Goal: Information Seeking & Learning: Learn about a topic

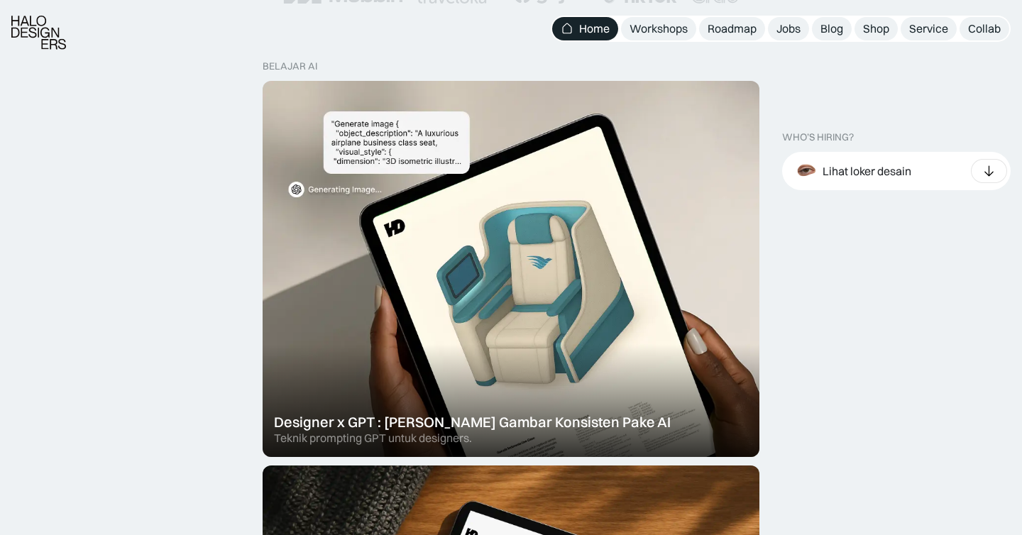
scroll to position [449, 0]
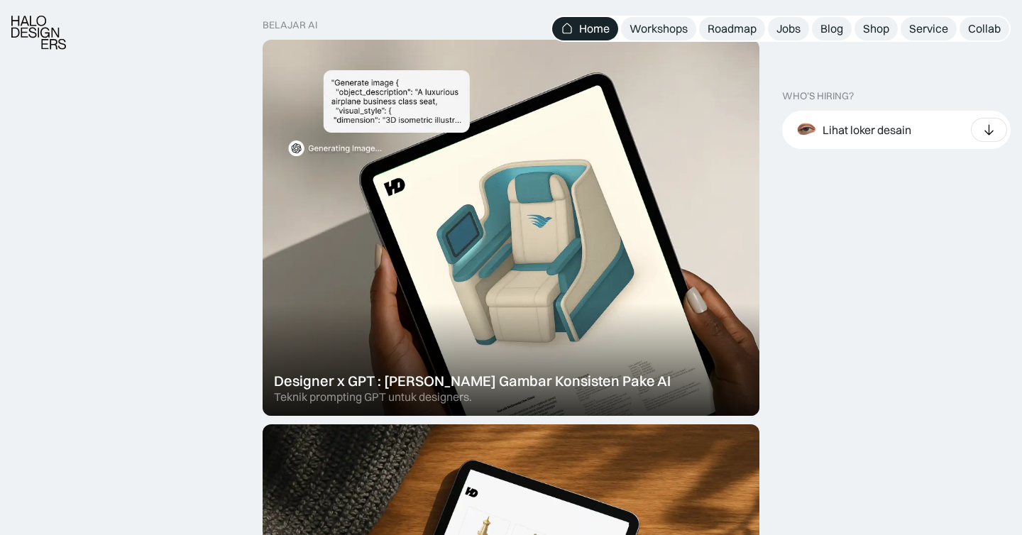
click at [935, 131] on div "Lihat loker desain" at bounding box center [896, 130] width 228 height 38
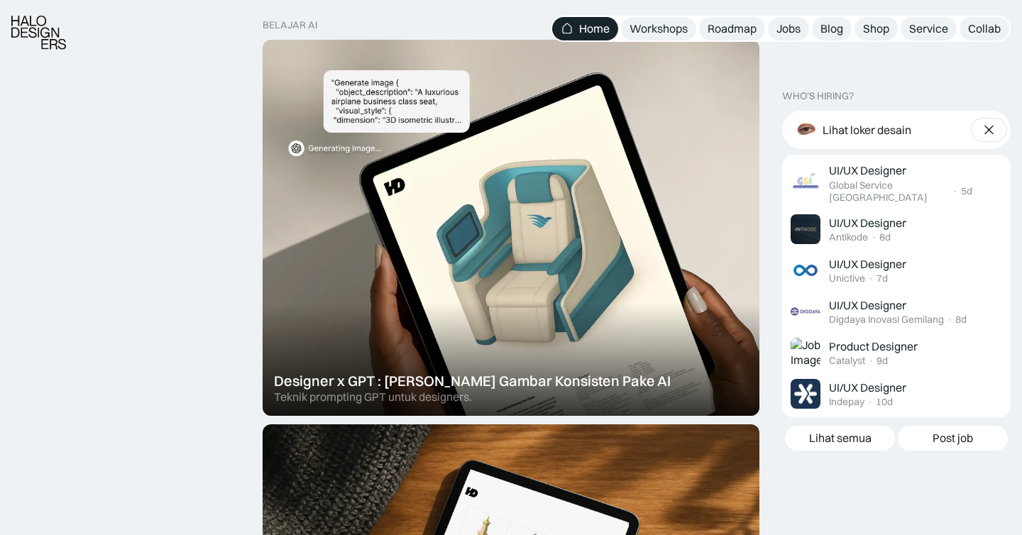
click at [935, 131] on div "Lihat loker desain" at bounding box center [896, 130] width 228 height 38
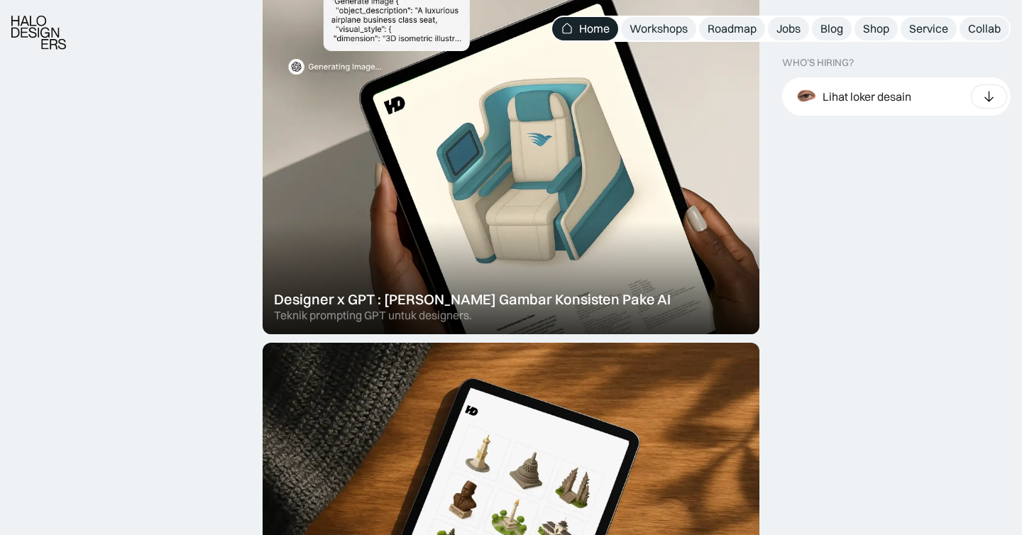
scroll to position [1158, 0]
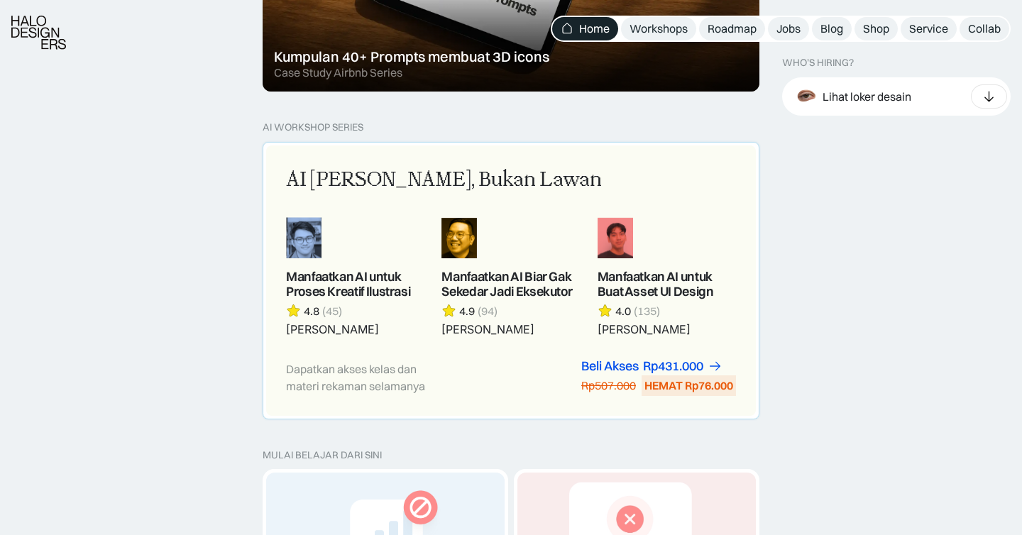
click at [641, 167] on div "AI [PERSON_NAME], Bukan Lawan" at bounding box center [511, 180] width 450 height 30
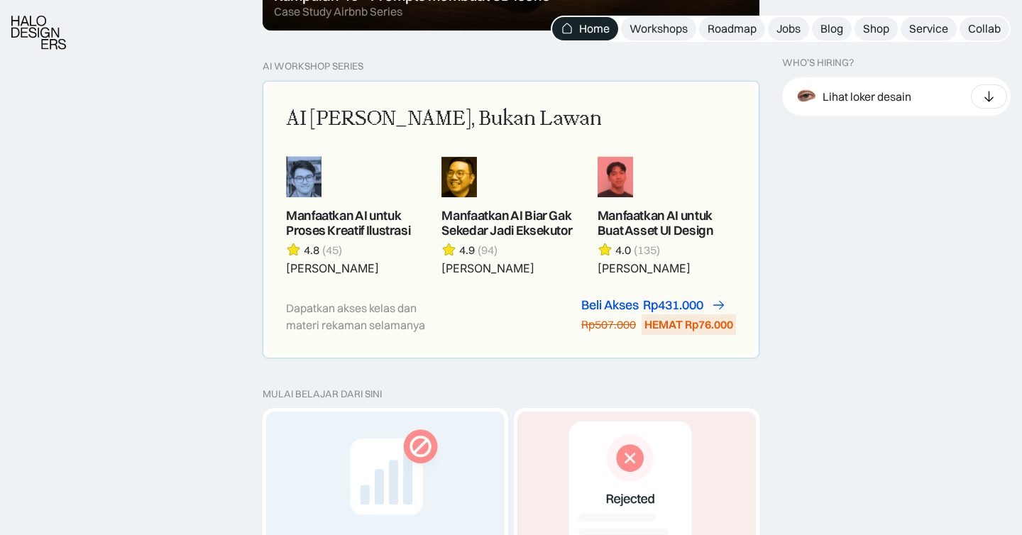
scroll to position [1222, 0]
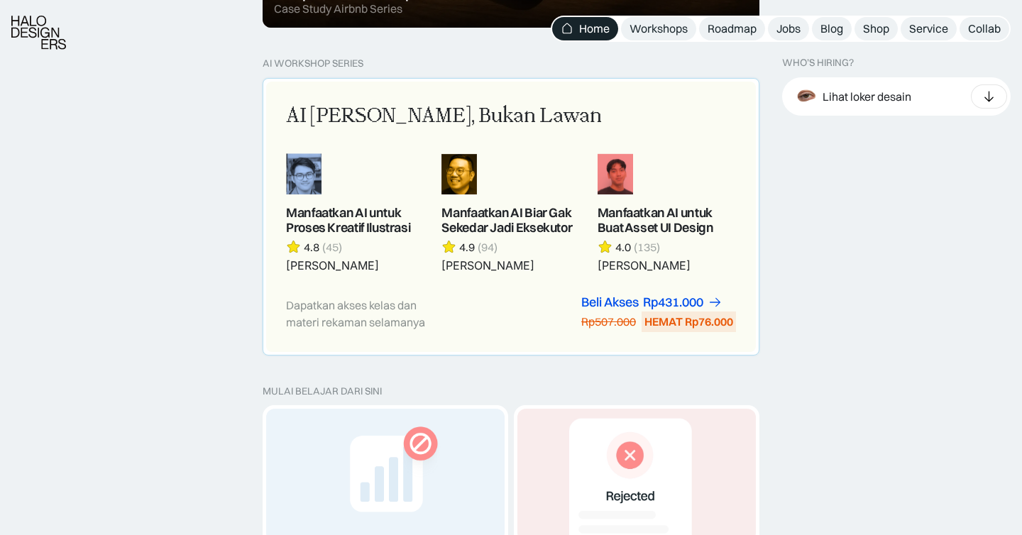
click at [512, 309] on div "Dapatkan akses kelas dan materi rekaman selamanya Beli Akses Rp299.000 Rp447.00…" at bounding box center [511, 313] width 450 height 37
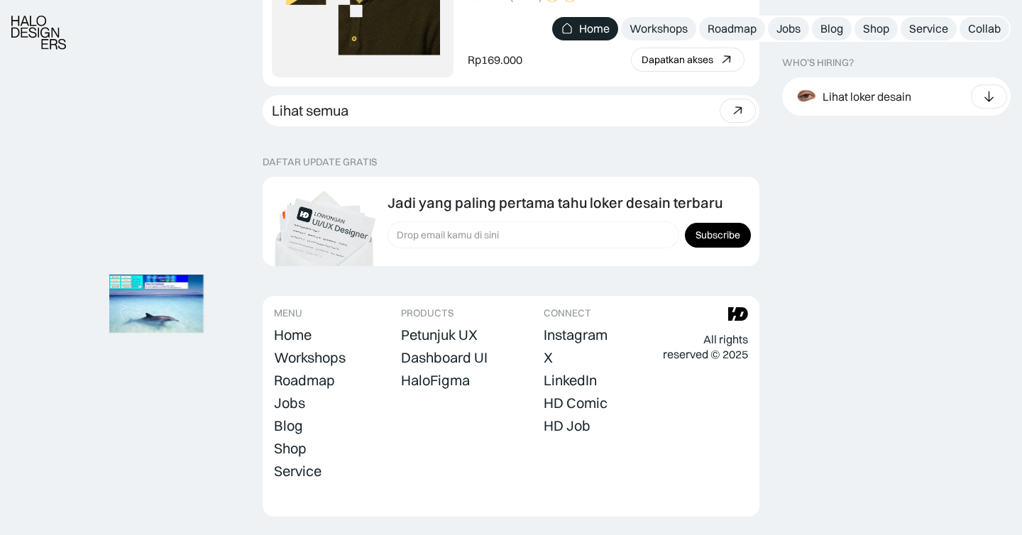
scroll to position [4062, 0]
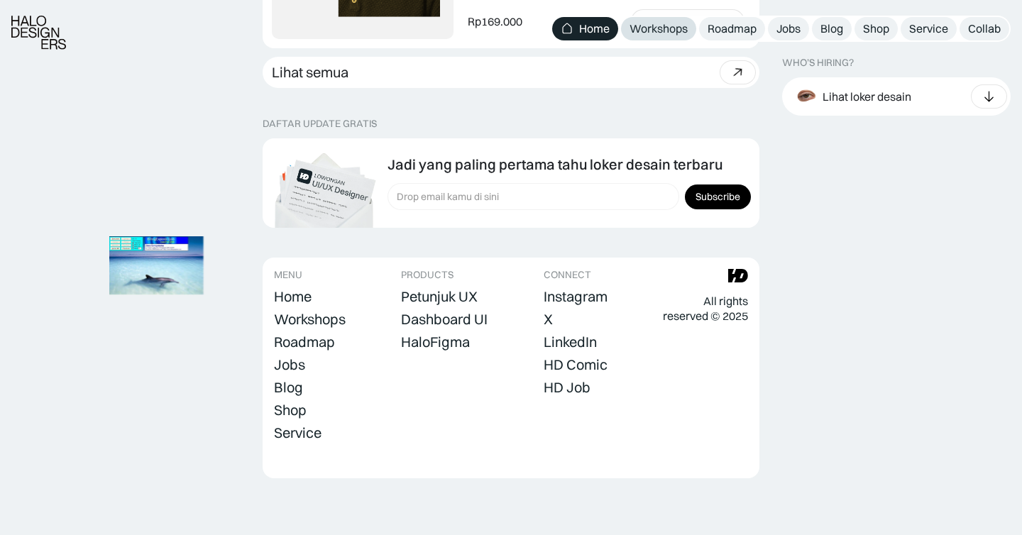
click at [650, 25] on div "Workshops" at bounding box center [658, 28] width 58 height 15
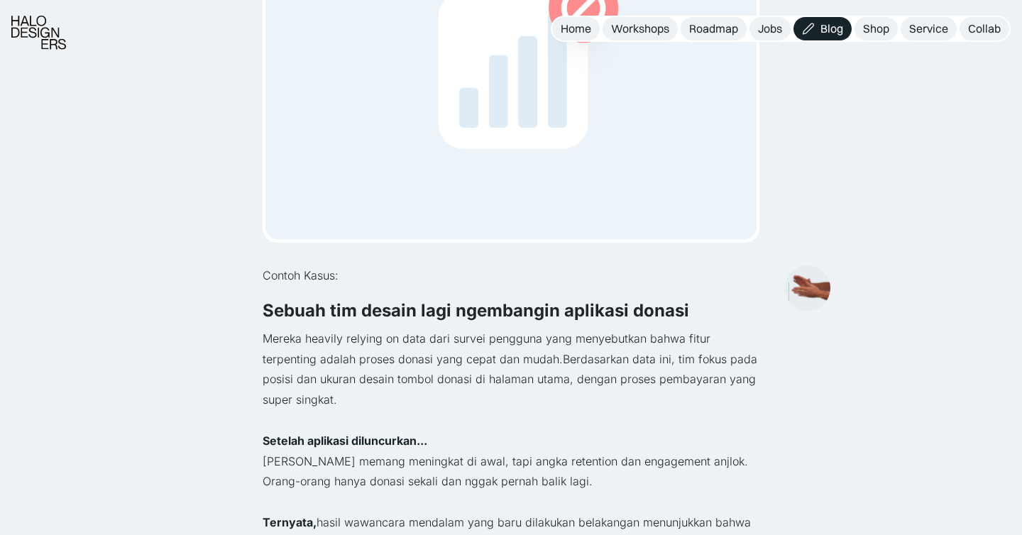
scroll to position [194, 0]
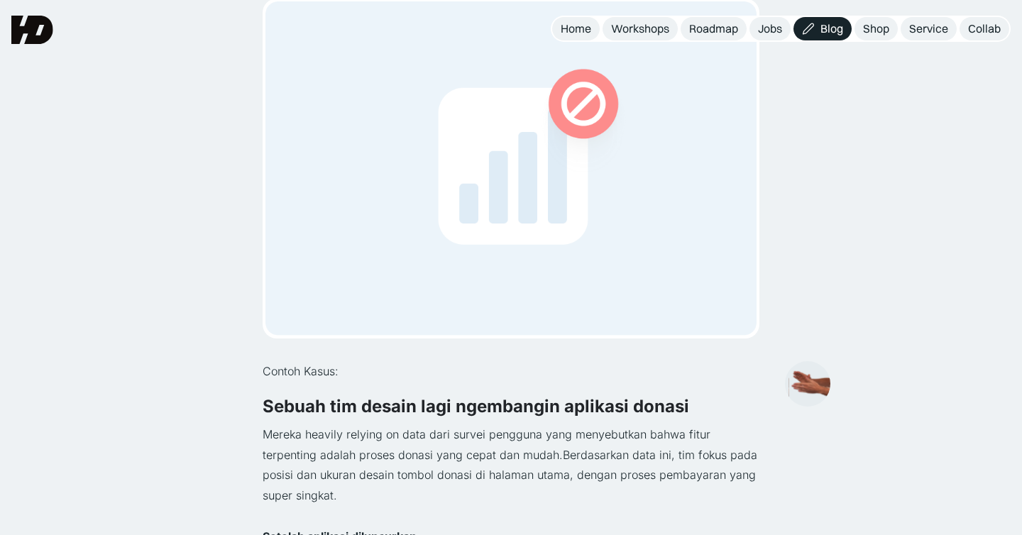
click at [652, 222] on img at bounding box center [510, 168] width 491 height 334
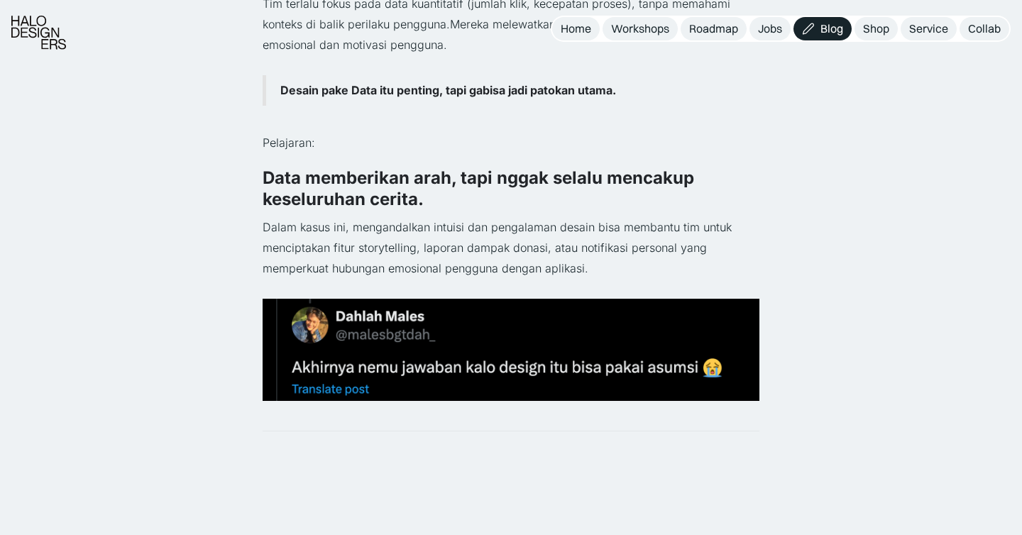
scroll to position [1041, 0]
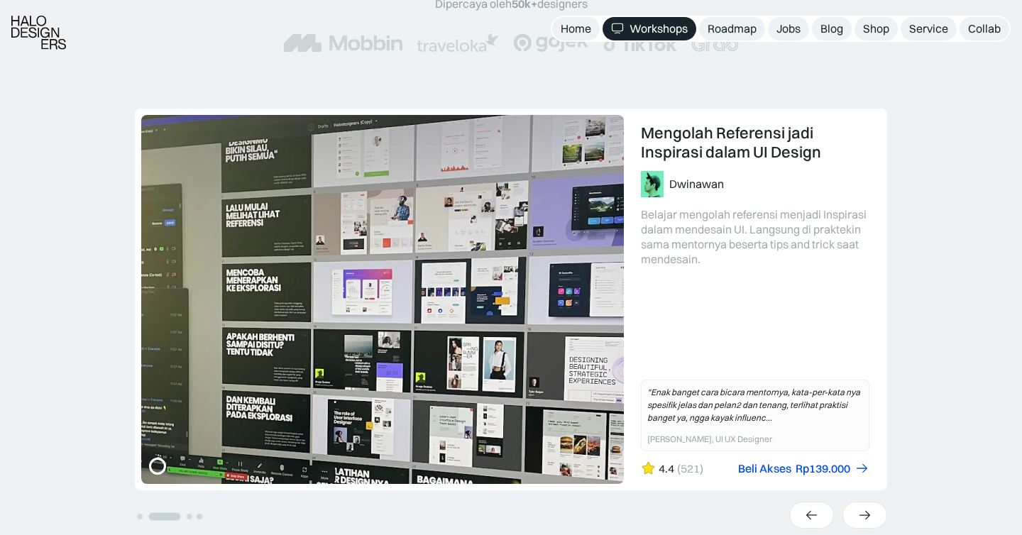
scroll to position [281, 0]
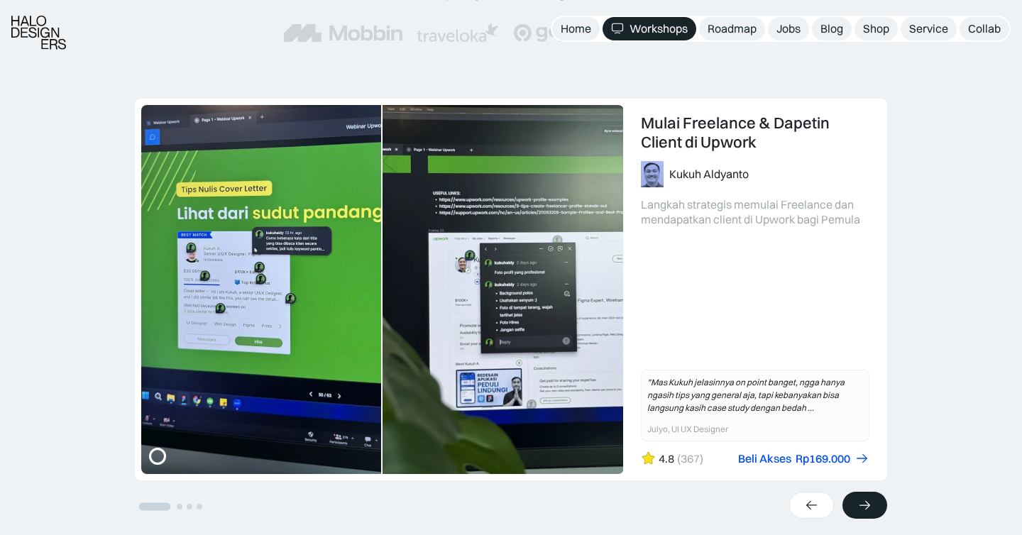
click at [870, 501] on icon at bounding box center [864, 505] width 15 height 14
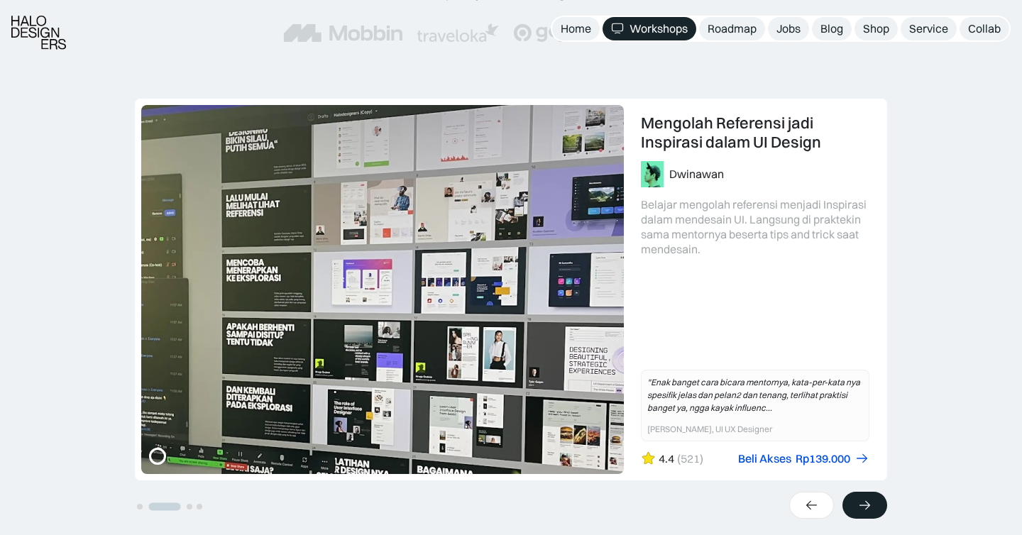
click at [870, 501] on icon at bounding box center [864, 505] width 15 height 14
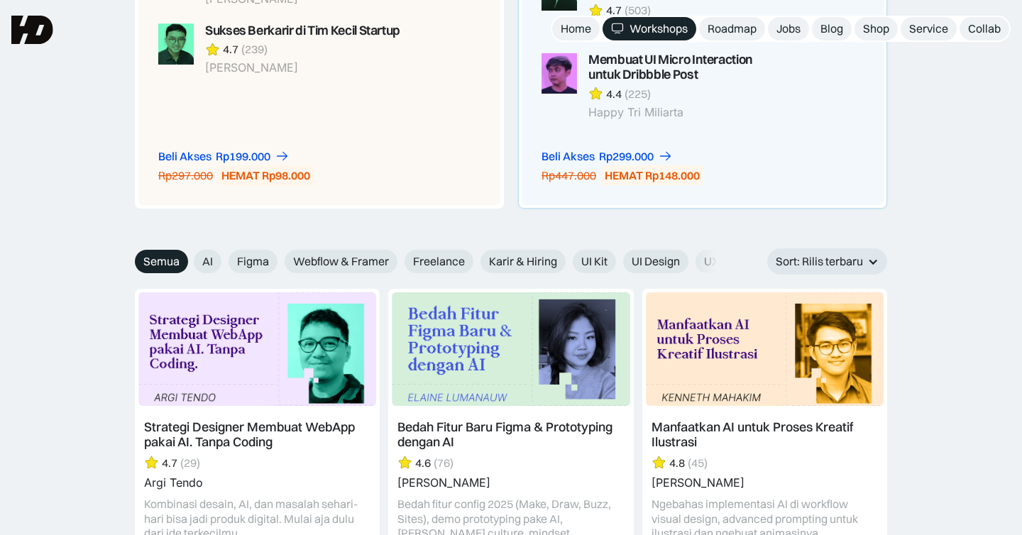
scroll to position [1415, 0]
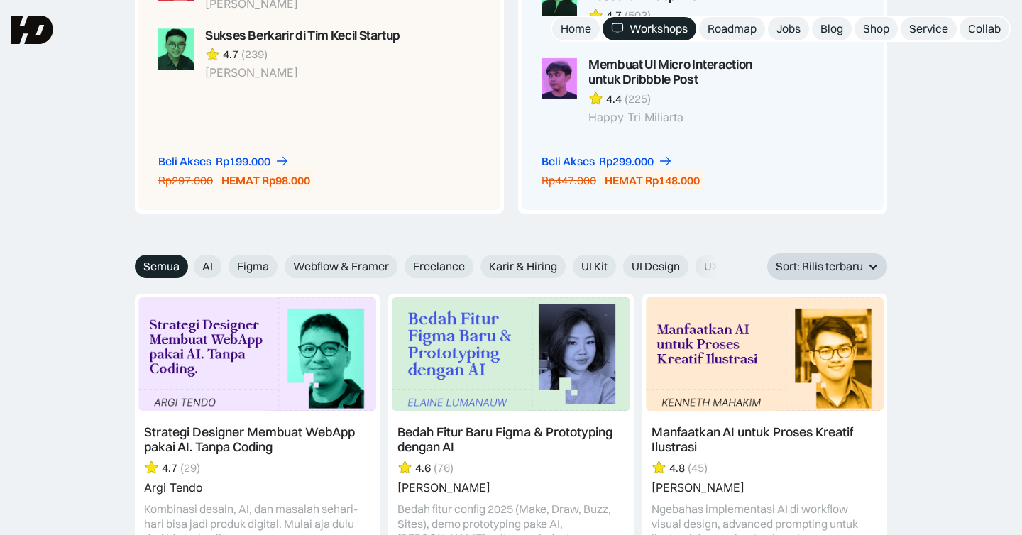
click at [873, 271] on div at bounding box center [872, 266] width 11 height 11
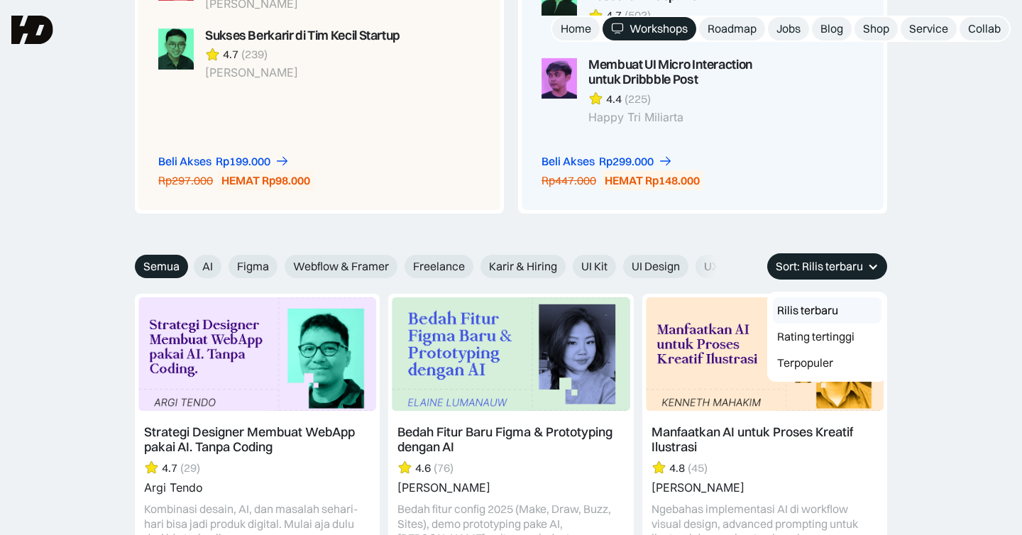
click at [941, 131] on div "PAKET SPESIAL Memulai karier UI UX Designer Strategi Sukses Design Interview 4.…" at bounding box center [511, 7] width 1022 height 491
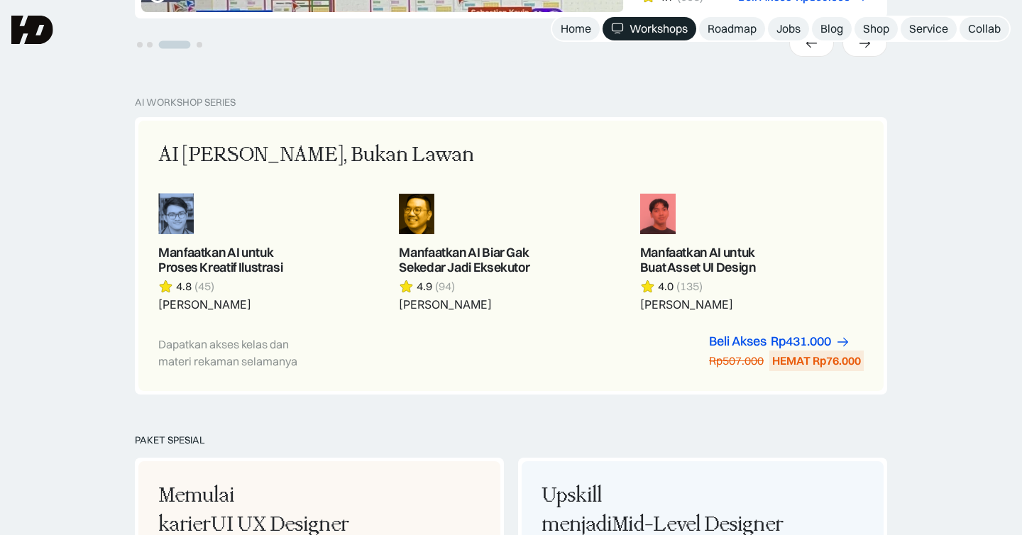
scroll to position [0, 0]
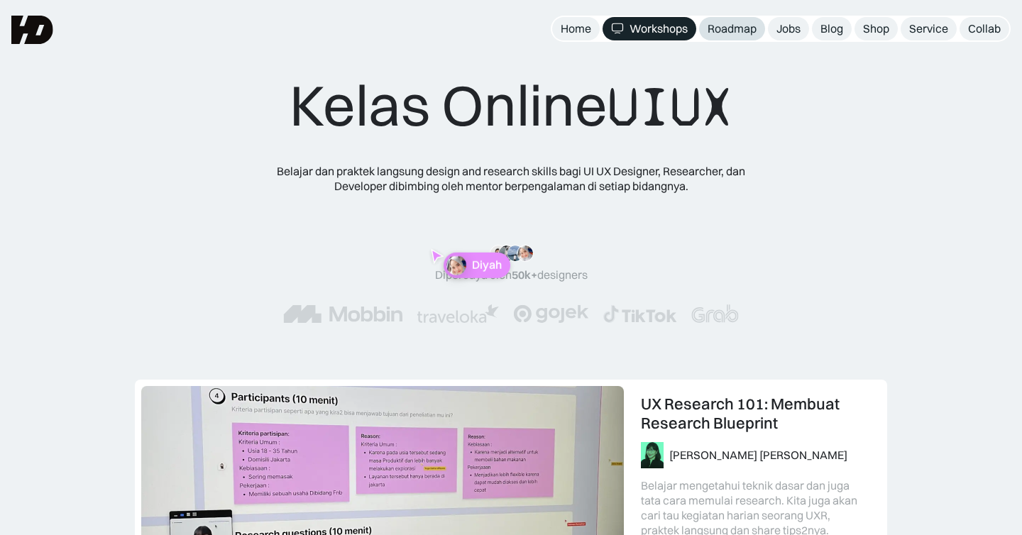
click at [732, 27] on div "Roadmap" at bounding box center [731, 28] width 49 height 15
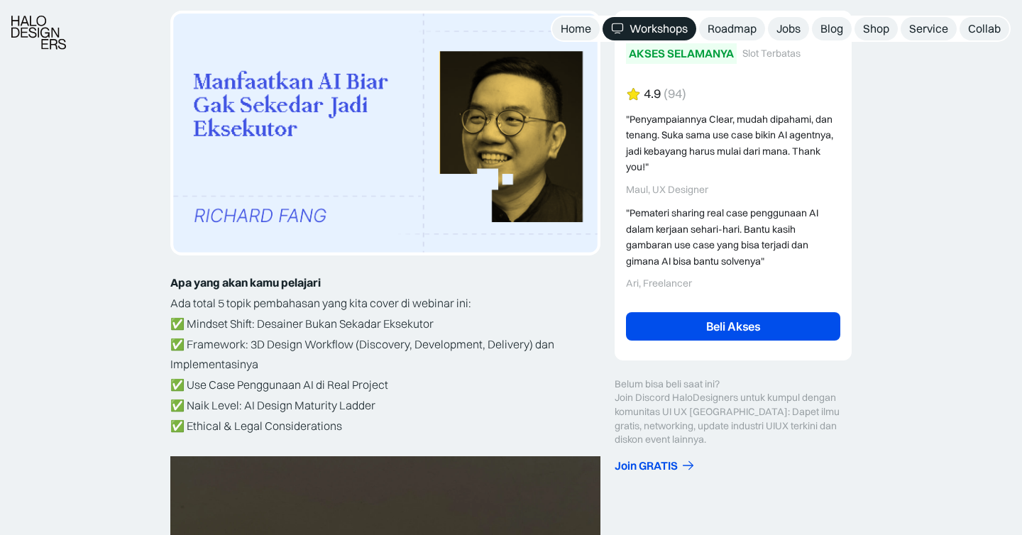
scroll to position [243, 0]
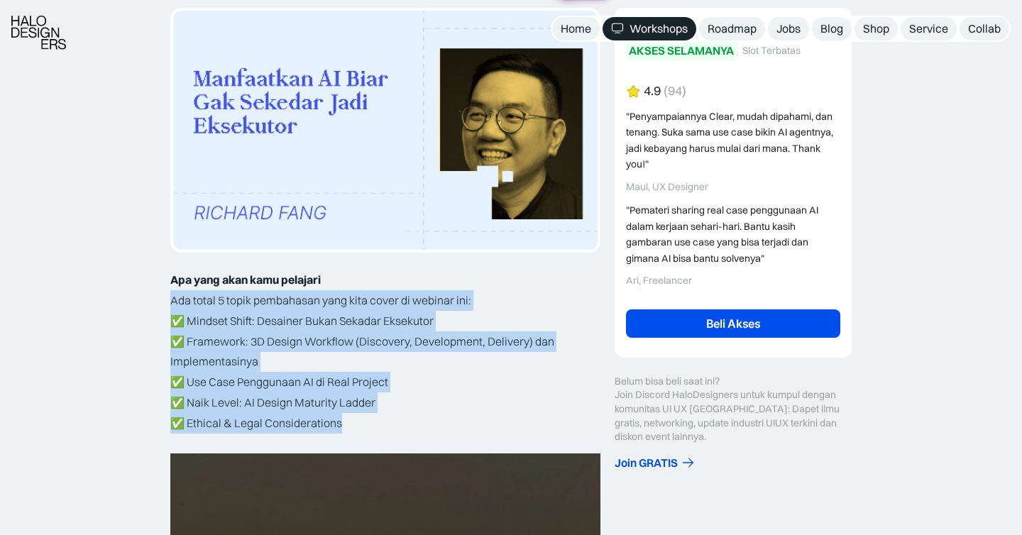
drag, startPoint x: 349, startPoint y: 421, endPoint x: 162, endPoint y: 310, distance: 217.3
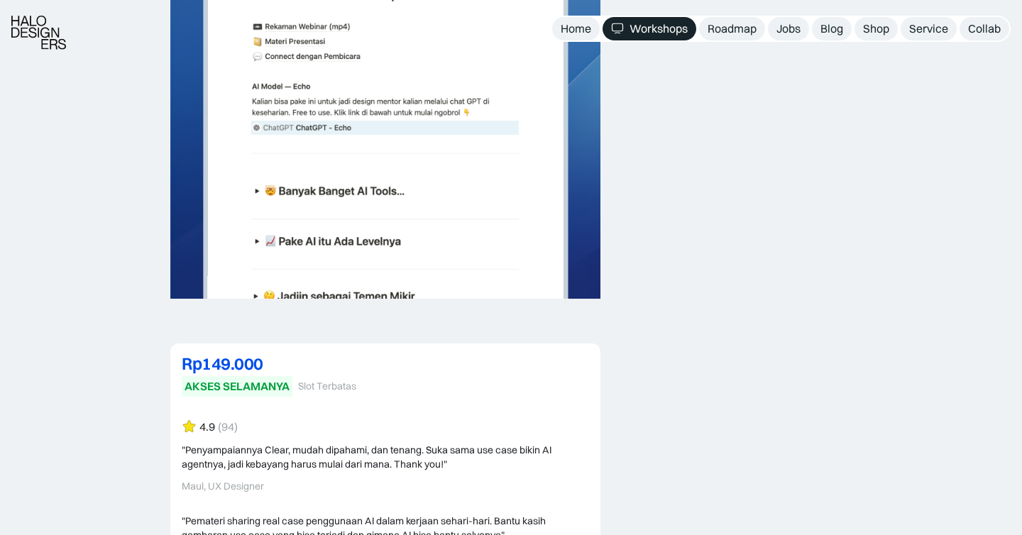
scroll to position [3547, 0]
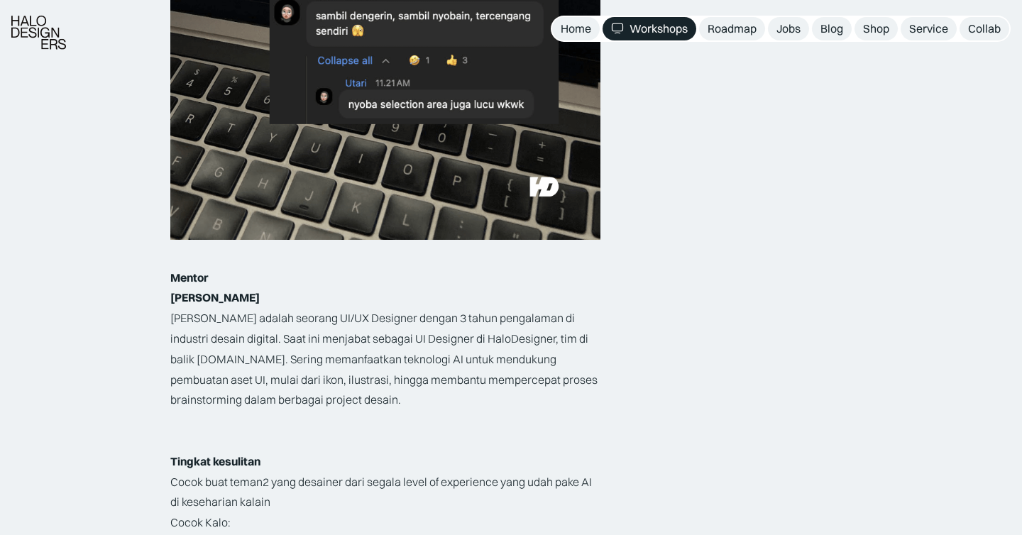
scroll to position [1940, 0]
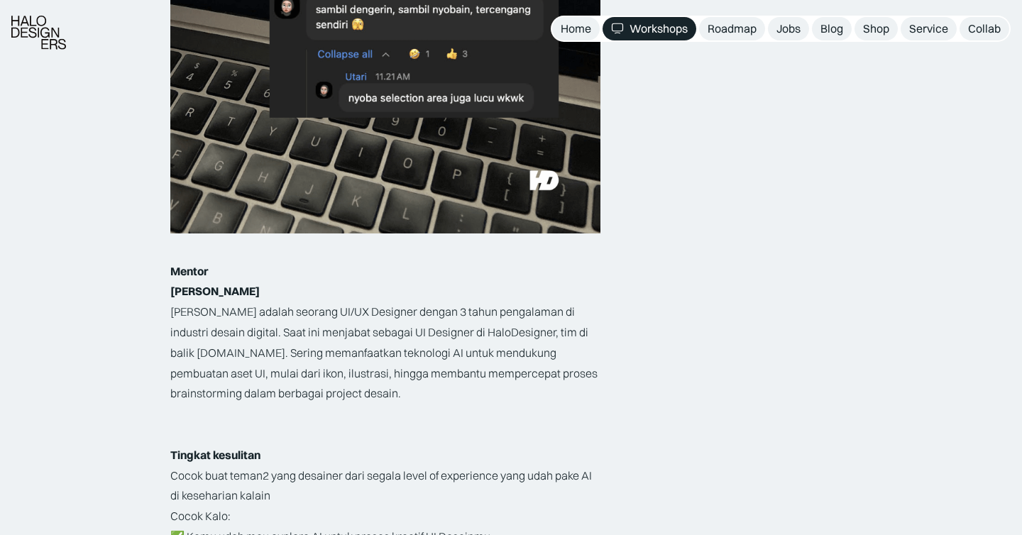
click at [423, 402] on p "Arsyad adalah seorang UI/UX Designer dengan 3 tahun pengalaman di industri desa…" at bounding box center [385, 353] width 430 height 102
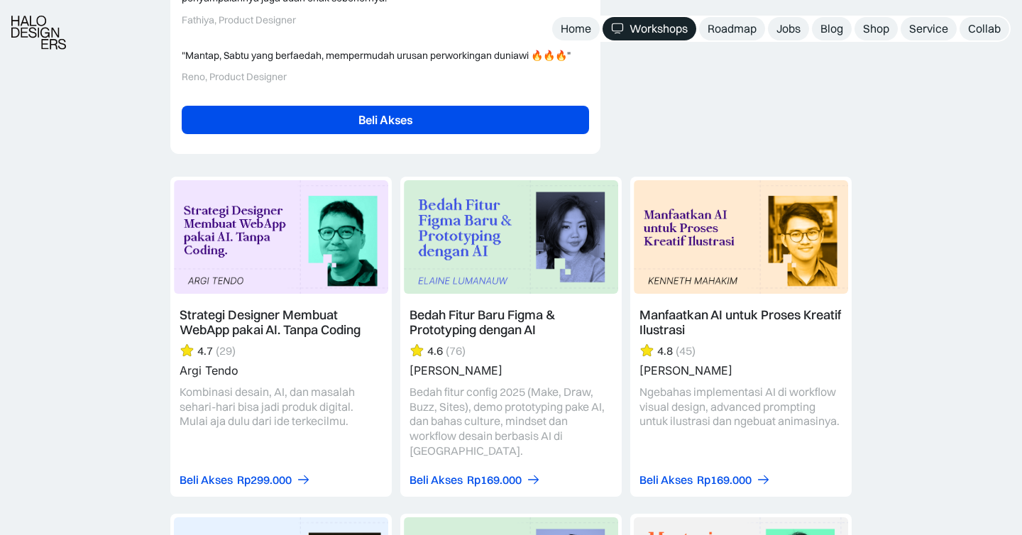
scroll to position [3459, 0]
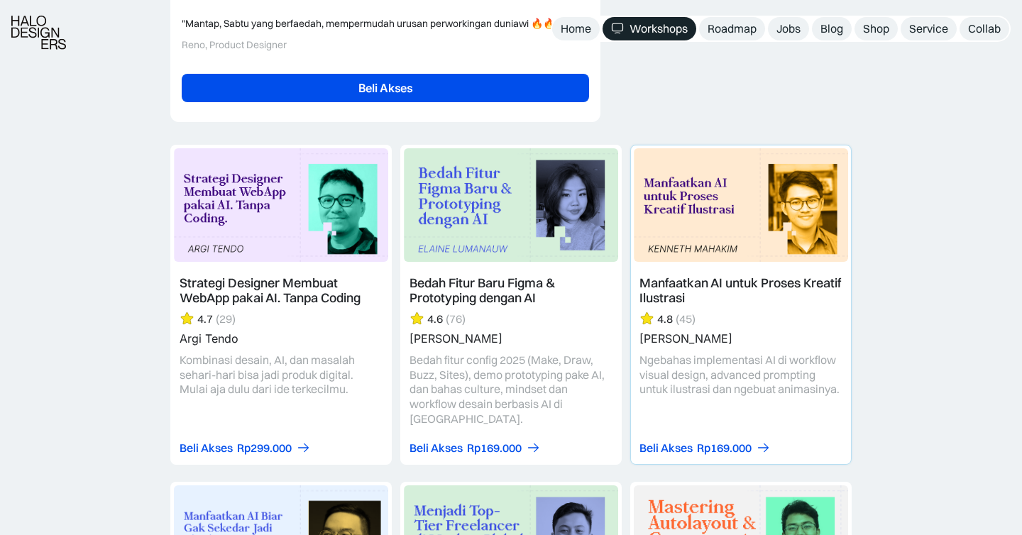
click at [694, 301] on link at bounding box center [741, 304] width 220 height 318
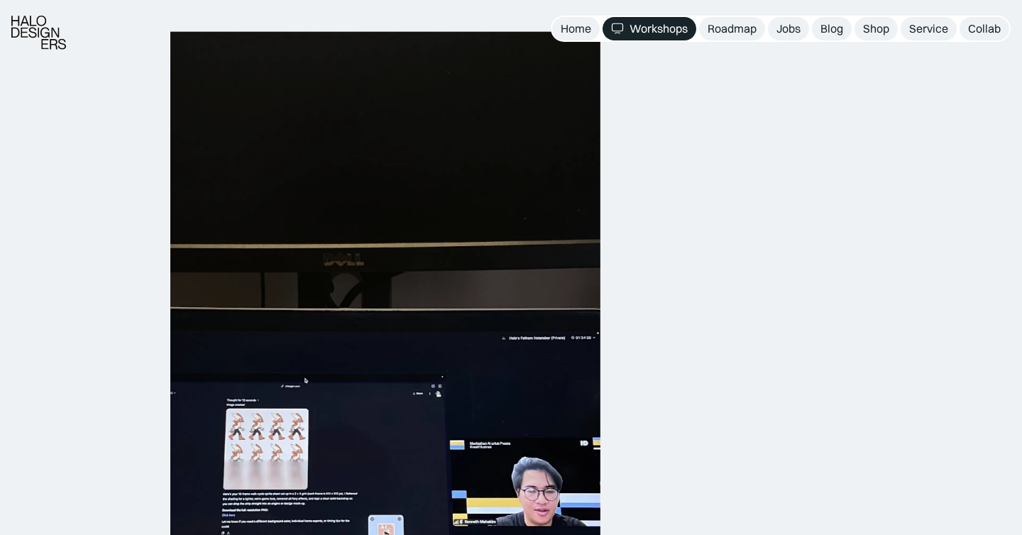
scroll to position [878, 0]
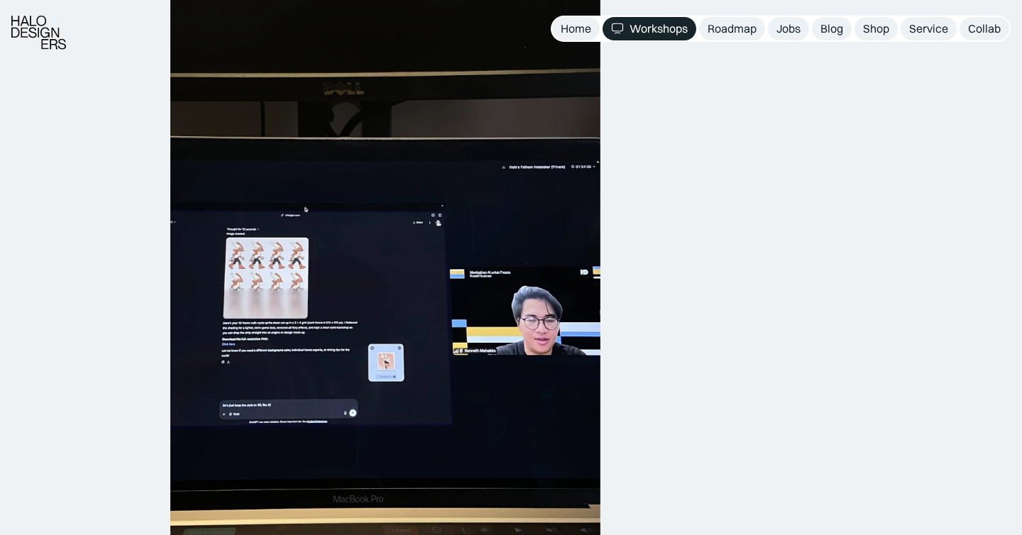
click at [225, 255] on img at bounding box center [385, 242] width 430 height 765
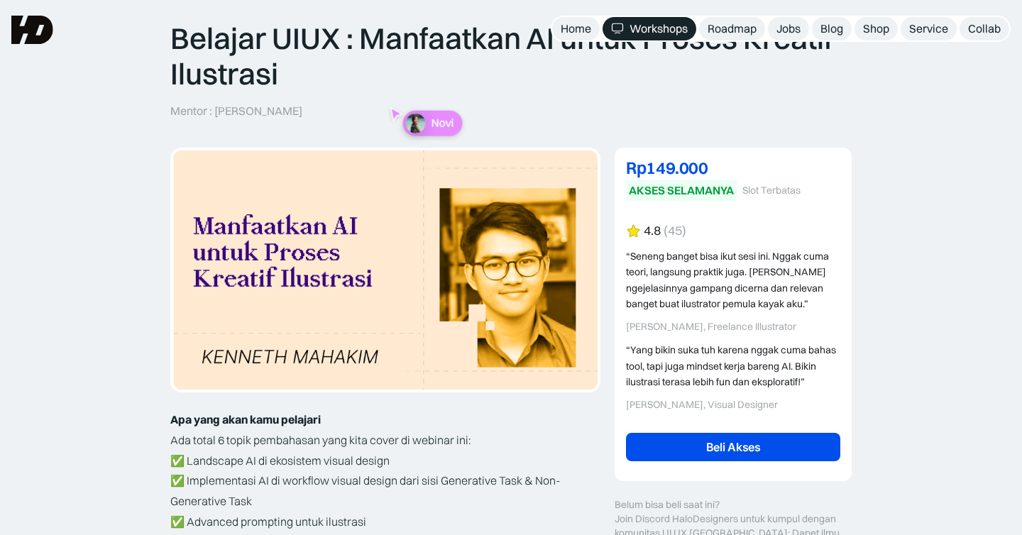
scroll to position [0, 0]
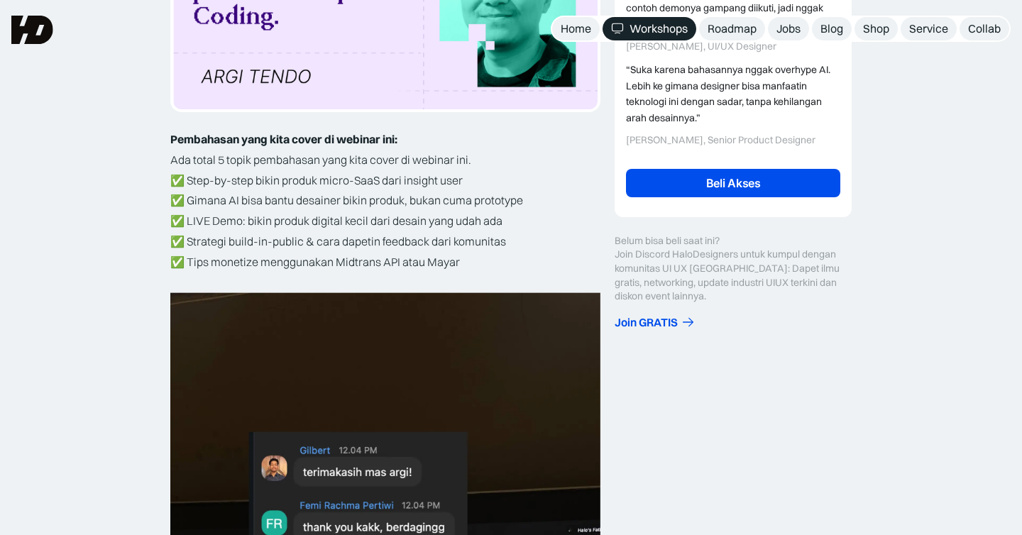
scroll to position [245, 0]
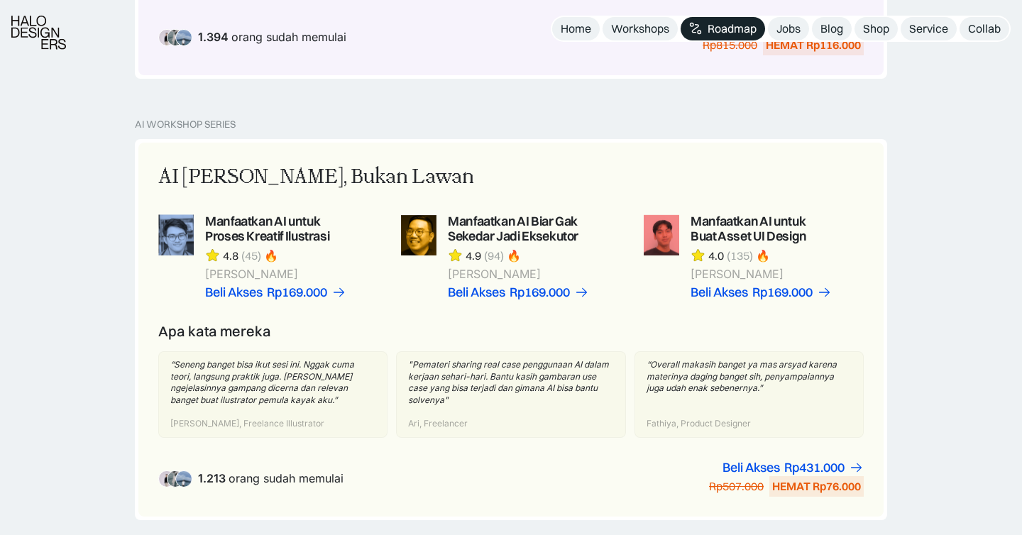
scroll to position [908, 0]
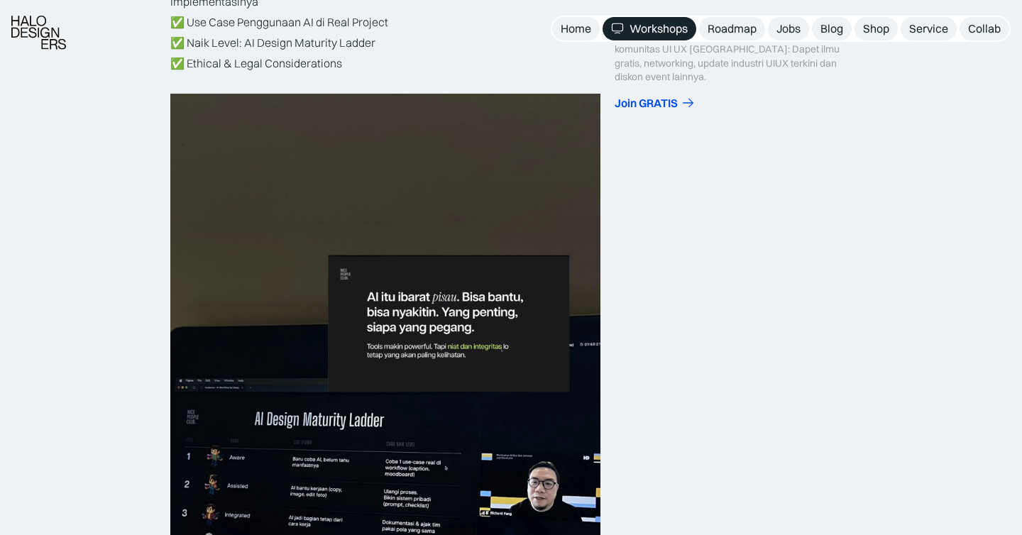
scroll to position [723, 0]
